Goal: Find specific page/section: Find specific page/section

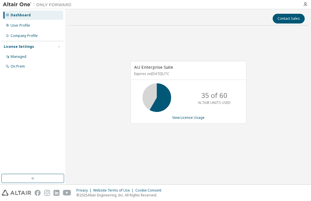
click at [110, 31] on div "AU Enterprise Suite Expires on [DATE] UTC 35 of 60 ALTAIR UNITS USED View Licen…" at bounding box center [188, 95] width 239 height 130
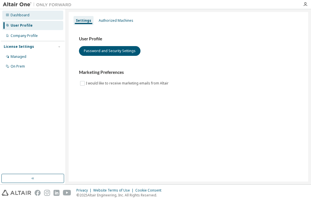
click at [19, 14] on div "Dashboard" at bounding box center [20, 15] width 19 height 5
